Goal: Information Seeking & Learning: Compare options

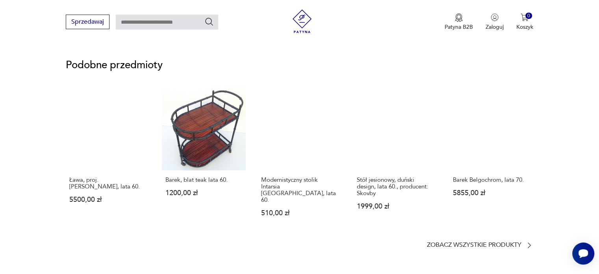
scroll to position [614, 0]
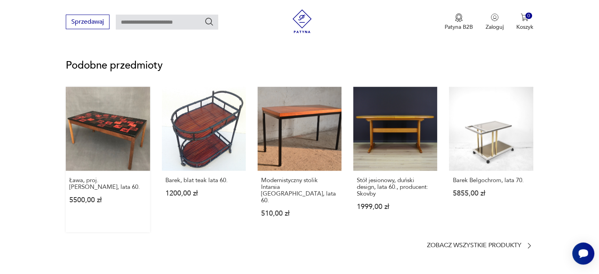
click at [109, 116] on link "Ława, proj. [PERSON_NAME], lata 60. 5500,00 zł" at bounding box center [108, 159] width 84 height 145
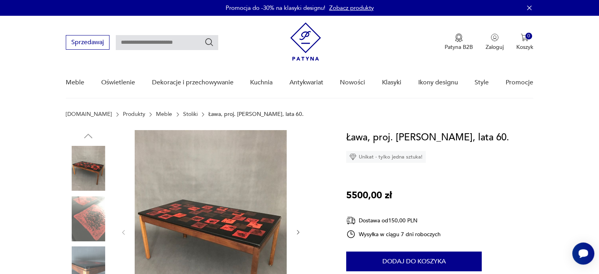
click at [186, 210] on img at bounding box center [211, 231] width 152 height 203
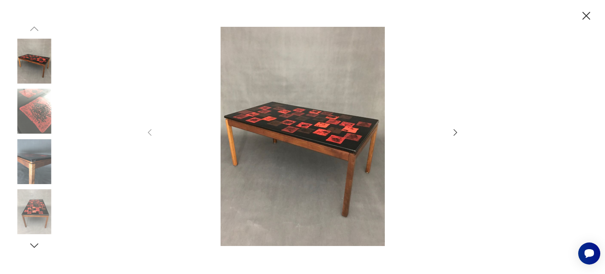
click at [455, 131] on icon "button" at bounding box center [455, 132] width 9 height 9
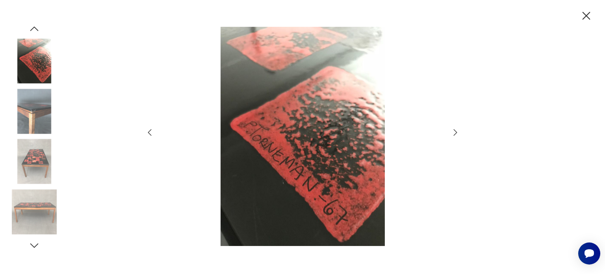
click at [455, 131] on icon "button" at bounding box center [455, 132] width 9 height 9
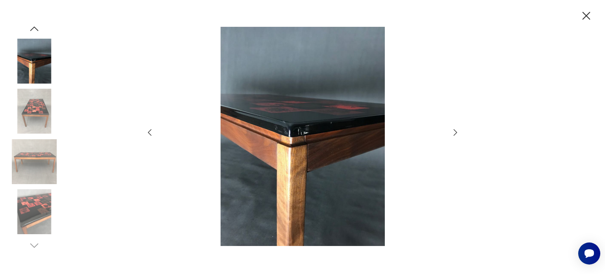
click at [455, 131] on icon "button" at bounding box center [455, 132] width 9 height 9
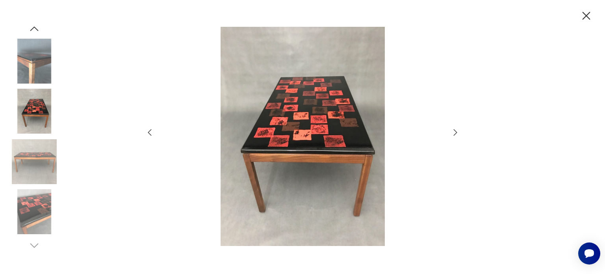
click at [455, 131] on icon "button" at bounding box center [455, 132] width 9 height 9
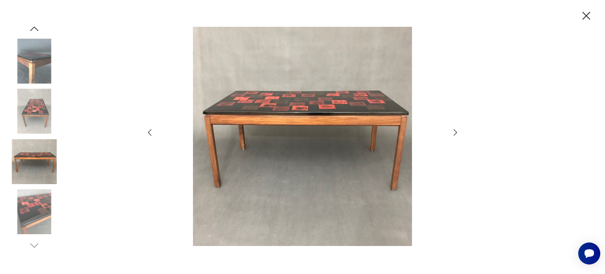
click at [455, 131] on icon "button" at bounding box center [455, 132] width 9 height 9
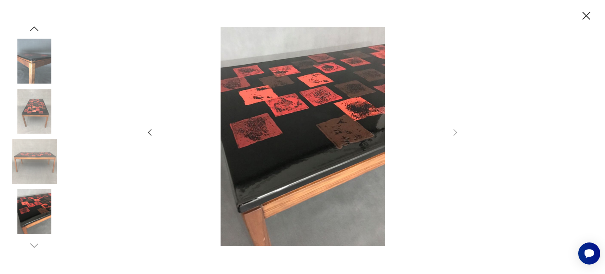
click at [585, 13] on icon "button" at bounding box center [587, 16] width 14 height 14
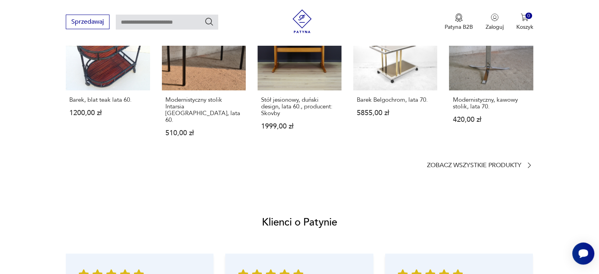
scroll to position [594, 0]
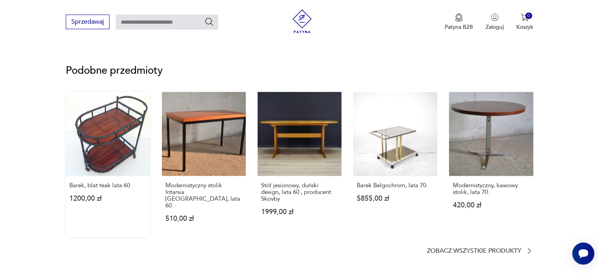
click at [104, 112] on link "Barek, blat teak lata 60. 1200,00 zł" at bounding box center [108, 164] width 84 height 145
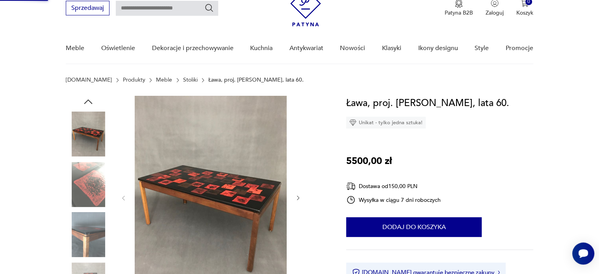
scroll to position [9, 0]
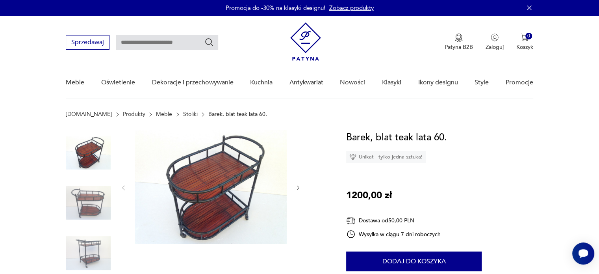
click at [210, 148] on img at bounding box center [211, 187] width 152 height 114
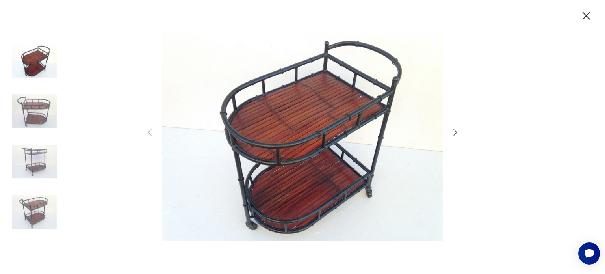
click at [456, 128] on icon "button" at bounding box center [455, 132] width 9 height 9
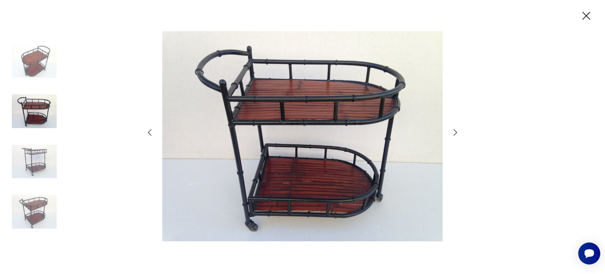
click at [456, 128] on icon "button" at bounding box center [455, 132] width 9 height 9
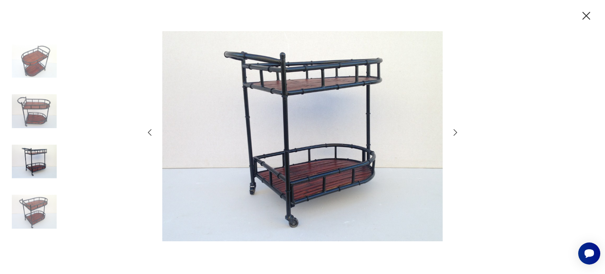
click at [456, 128] on icon "button" at bounding box center [455, 132] width 9 height 9
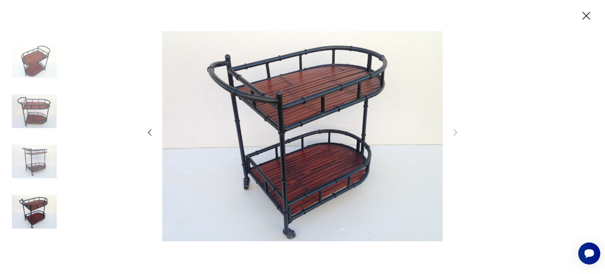
click at [586, 15] on icon "button" at bounding box center [587, 16] width 14 height 14
